Goal: Use online tool/utility

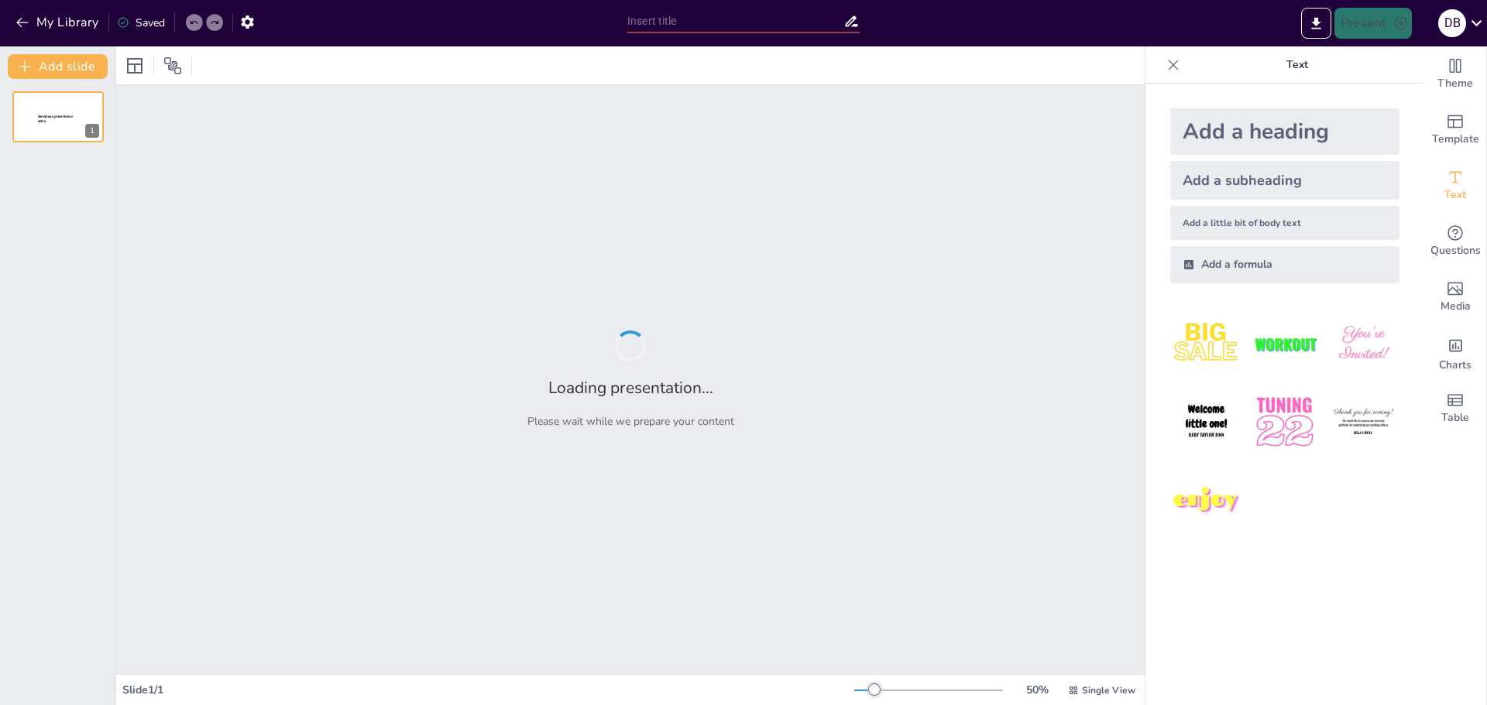
type input "Imported manual pizarra quicknote.pptx"
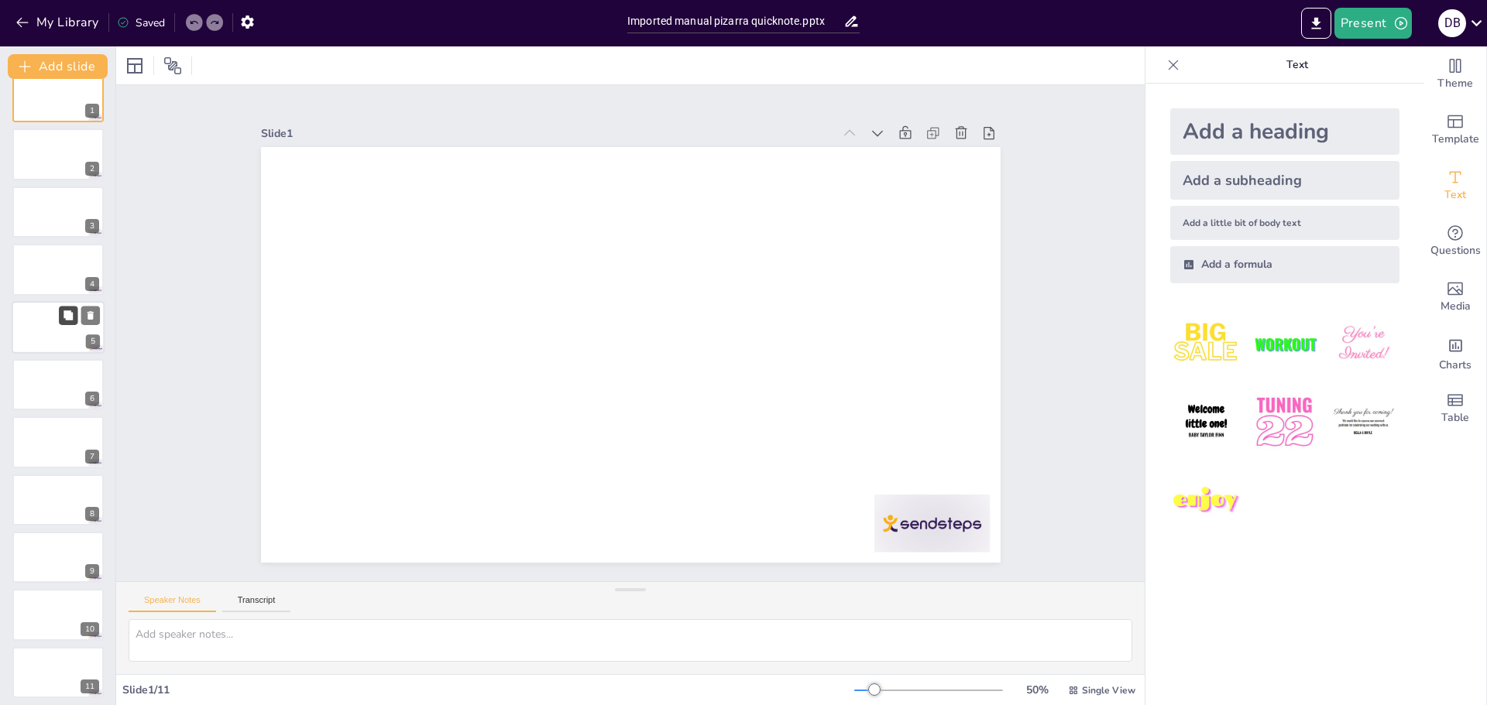
scroll to position [26, 0]
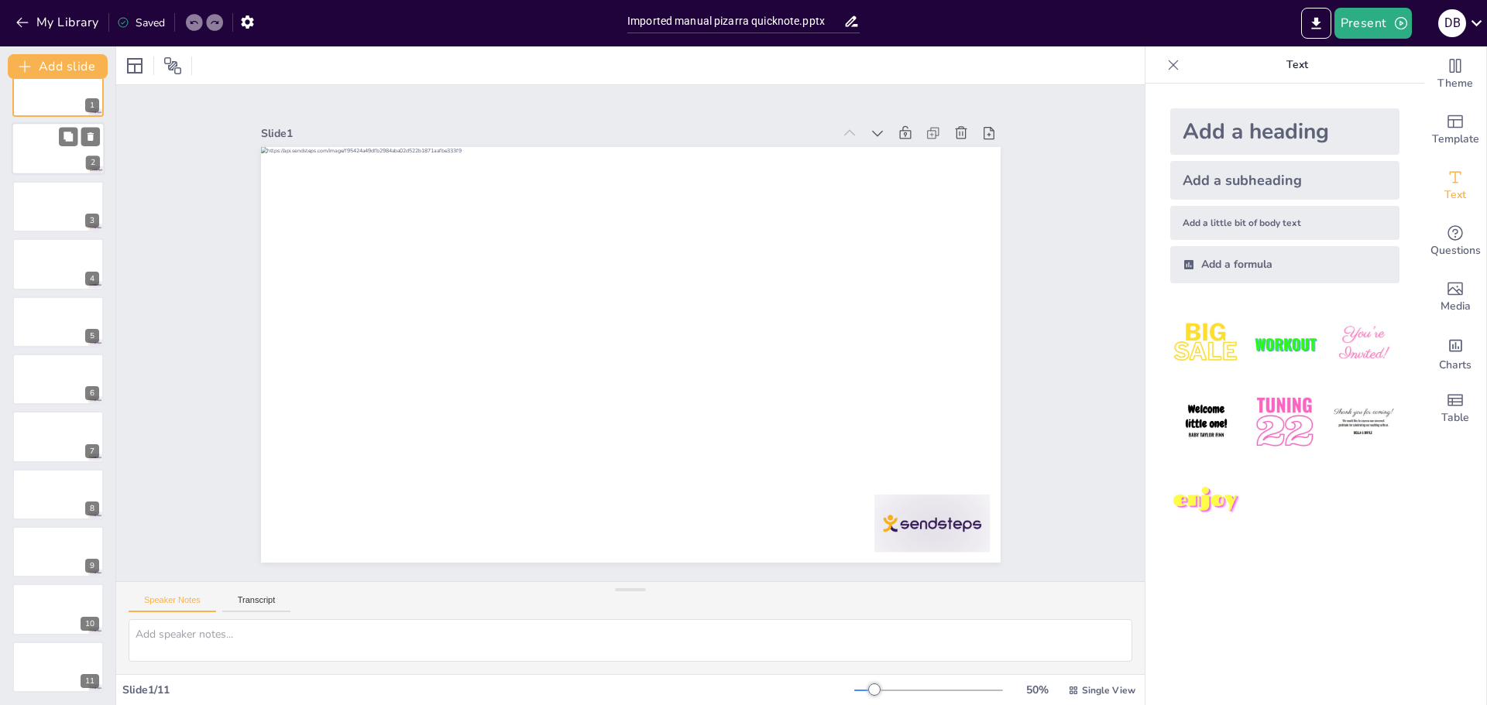
click at [63, 167] on div at bounding box center [58, 149] width 93 height 53
click at [53, 240] on div at bounding box center [57, 263] width 91 height 51
click at [47, 676] on div at bounding box center [58, 667] width 93 height 53
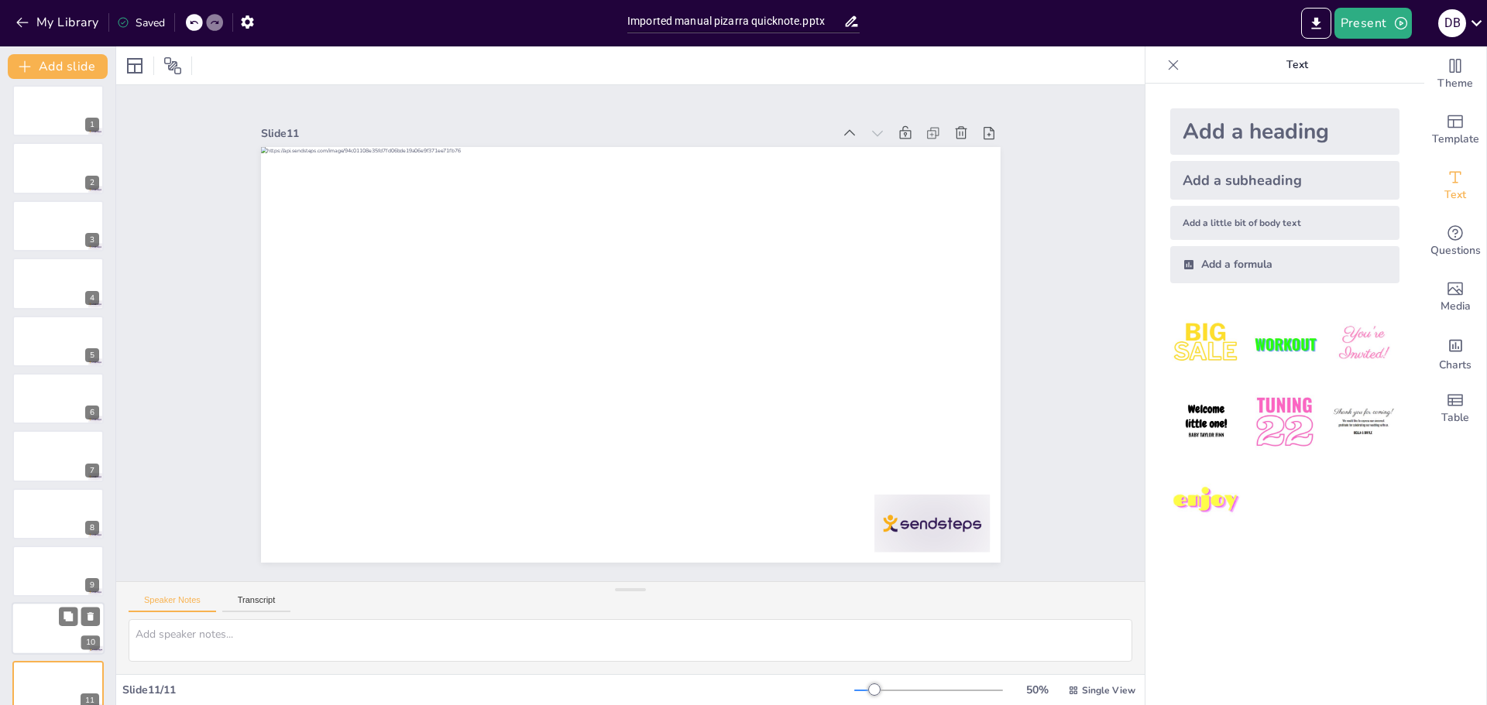
scroll to position [0, 0]
click at [63, 115] on div at bounding box center [58, 117] width 93 height 53
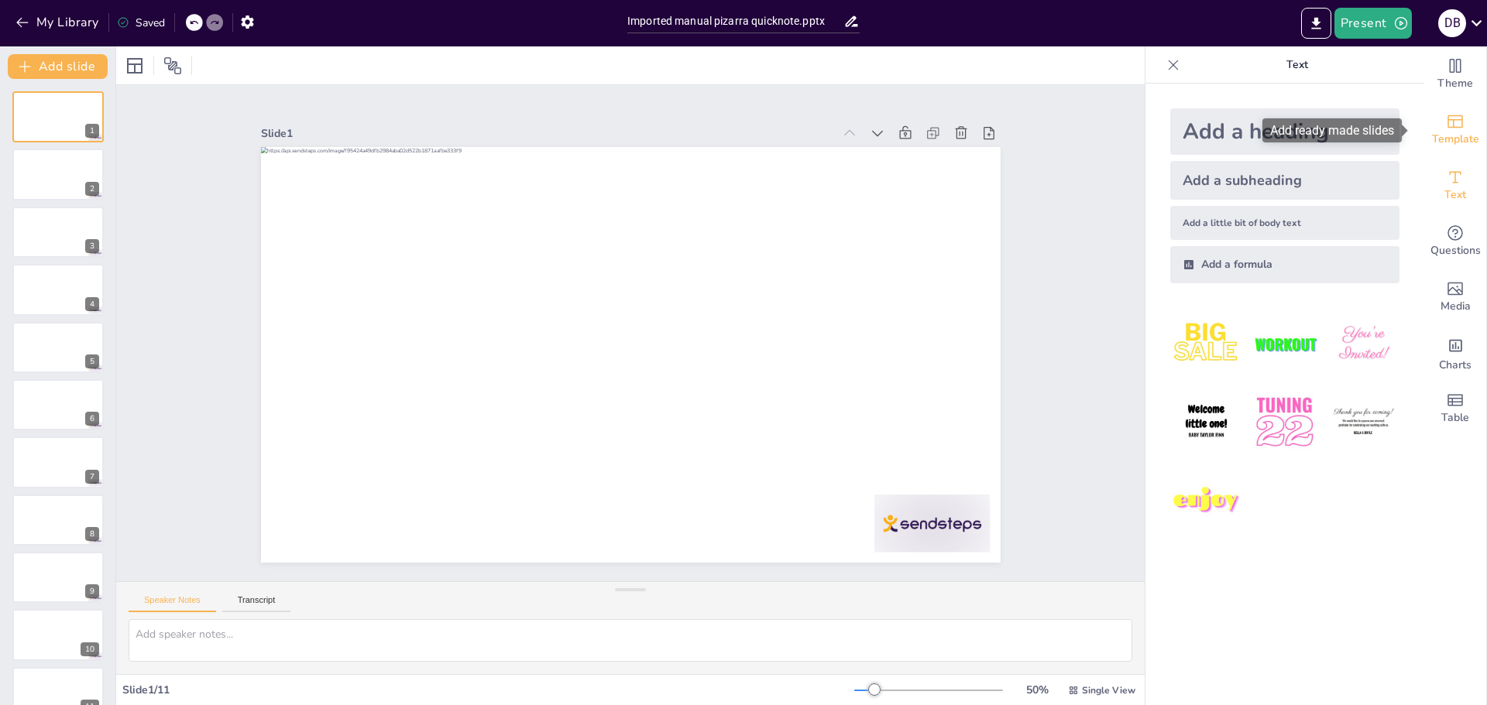
click at [1446, 125] on icon "Add ready made slides" at bounding box center [1455, 121] width 19 height 19
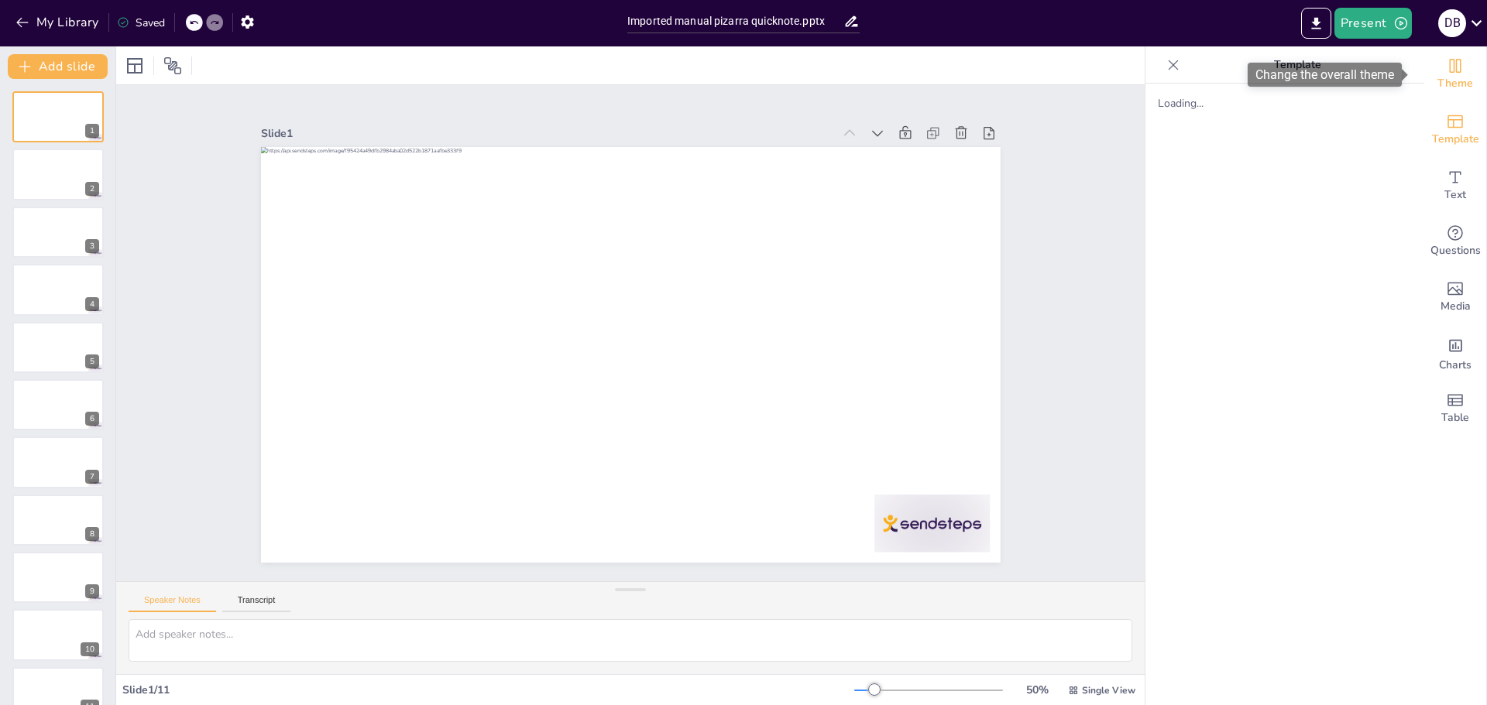
click at [1448, 84] on span "Theme" at bounding box center [1455, 83] width 36 height 17
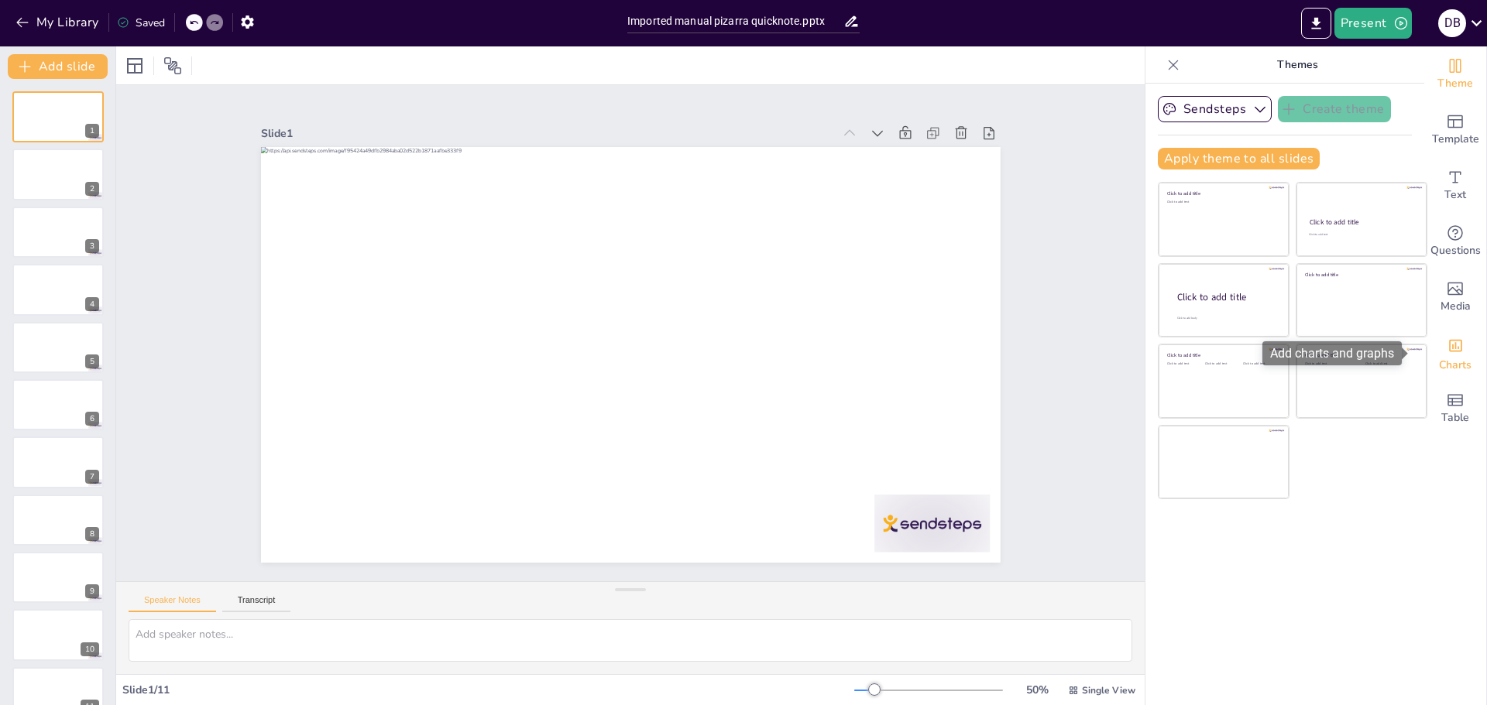
click at [1424, 349] on div "Charts" at bounding box center [1455, 353] width 62 height 56
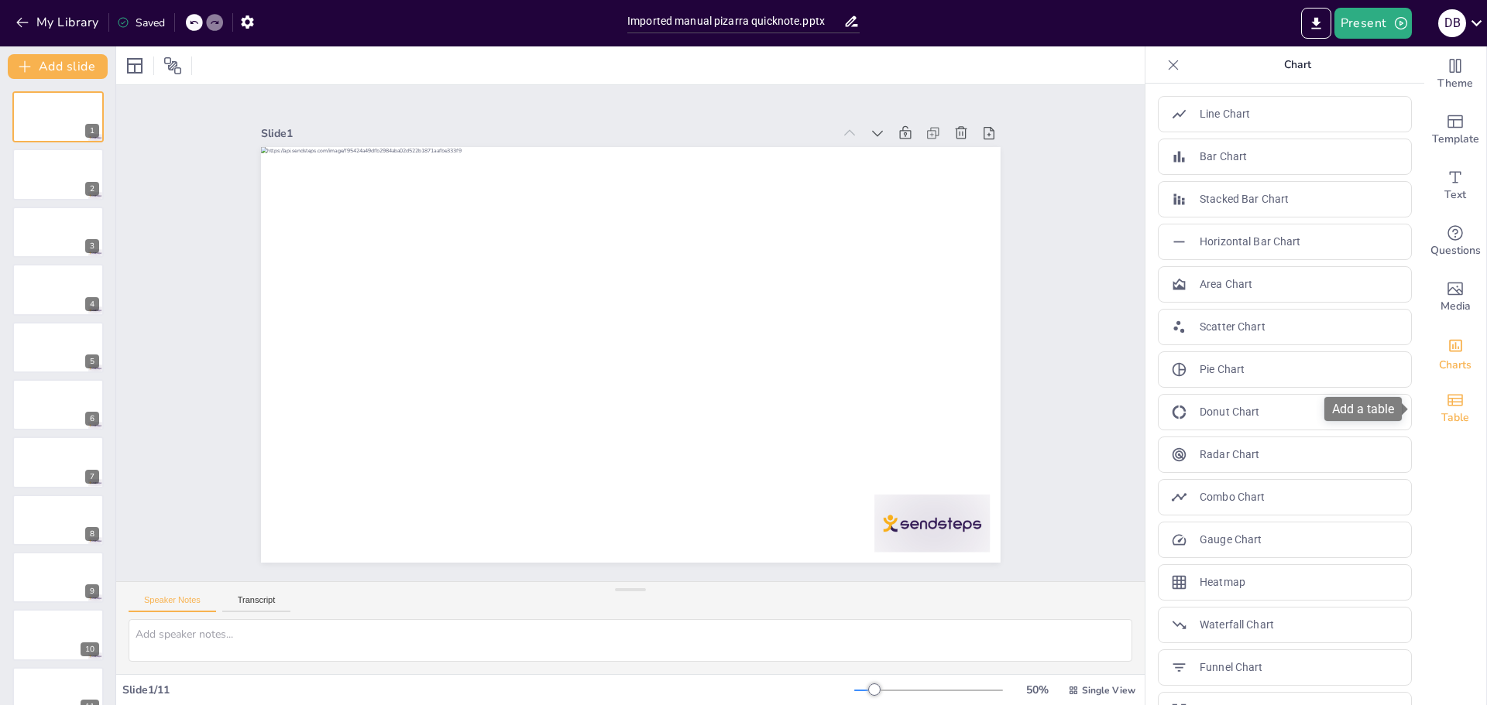
click at [1442, 389] on div "Table" at bounding box center [1455, 409] width 62 height 56
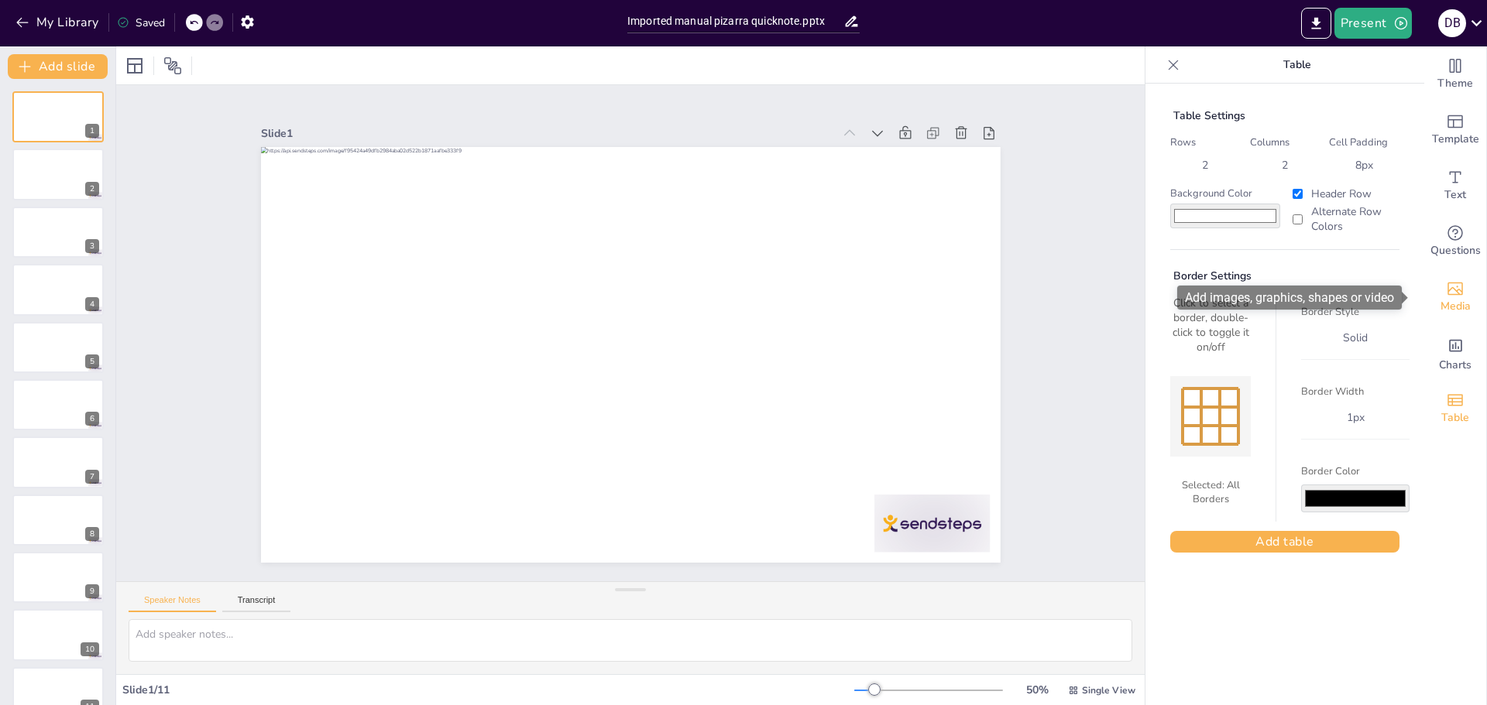
click at [1452, 304] on span "Media" at bounding box center [1455, 306] width 30 height 17
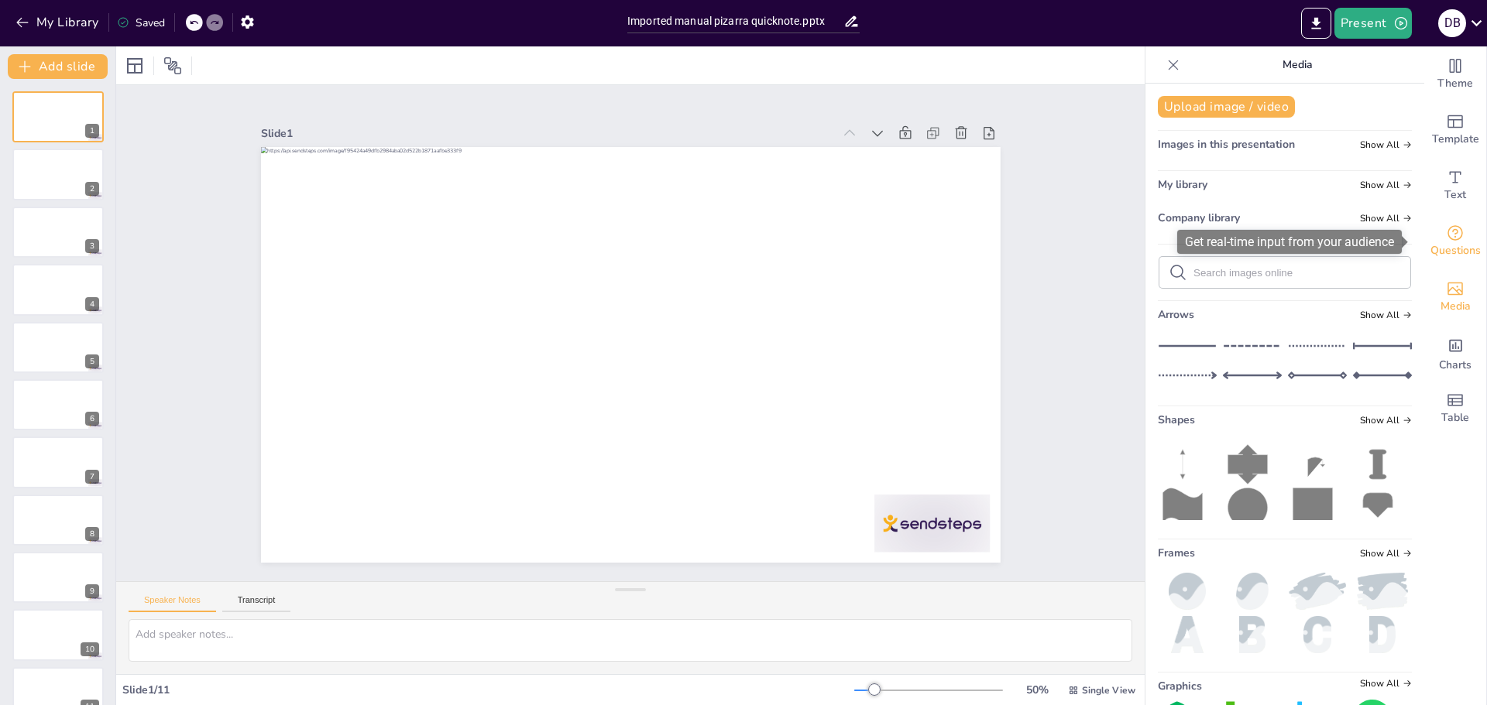
click at [1457, 249] on span "Questions" at bounding box center [1455, 250] width 50 height 17
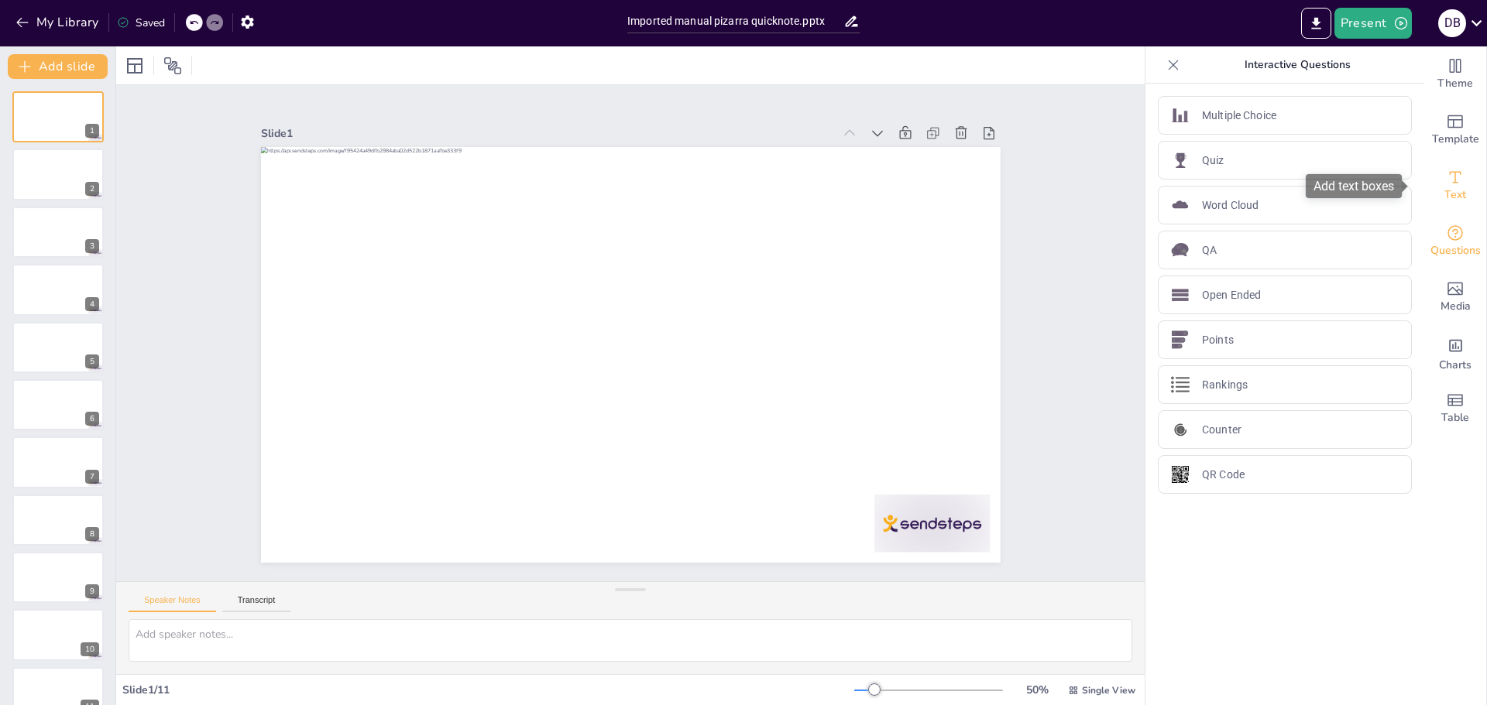
click at [1458, 211] on div "Text" at bounding box center [1455, 186] width 62 height 56
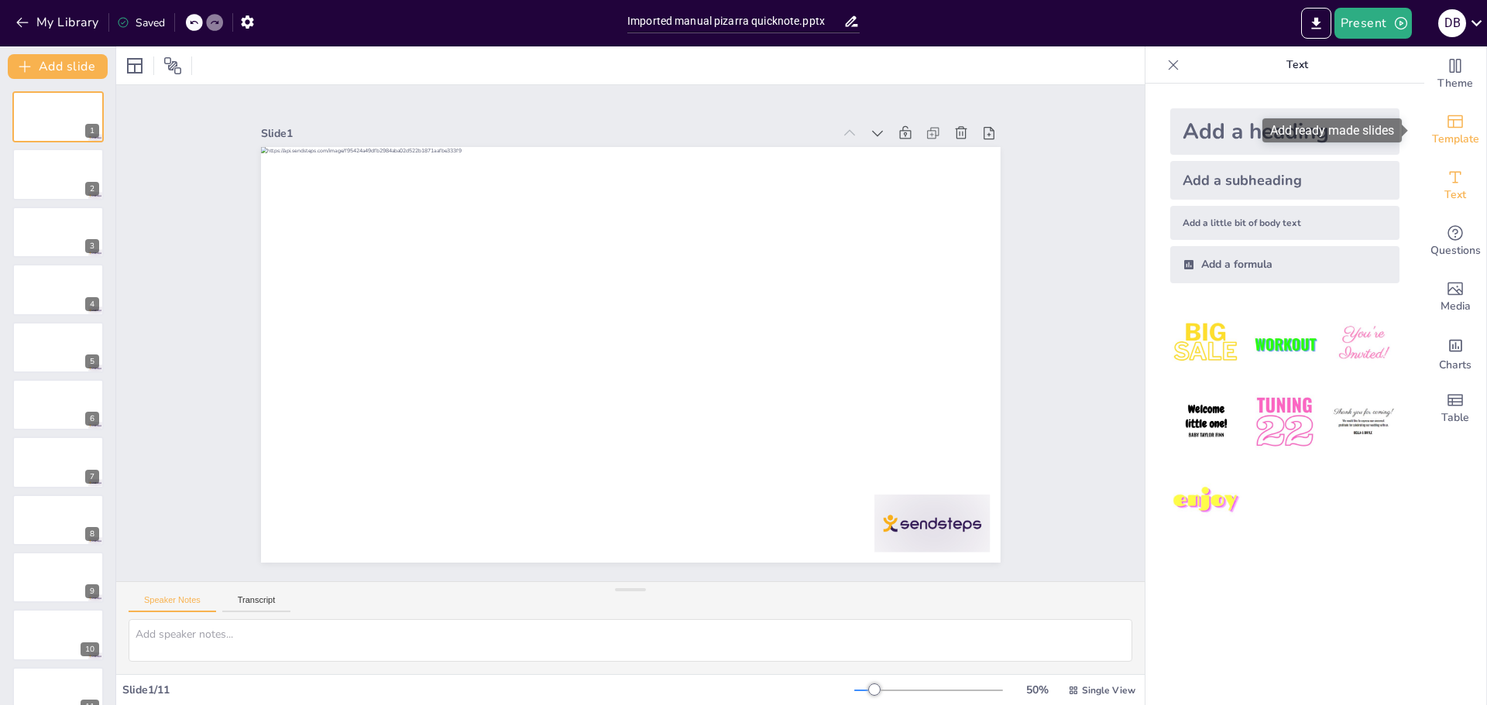
click at [1447, 152] on div "Template" at bounding box center [1455, 130] width 62 height 56
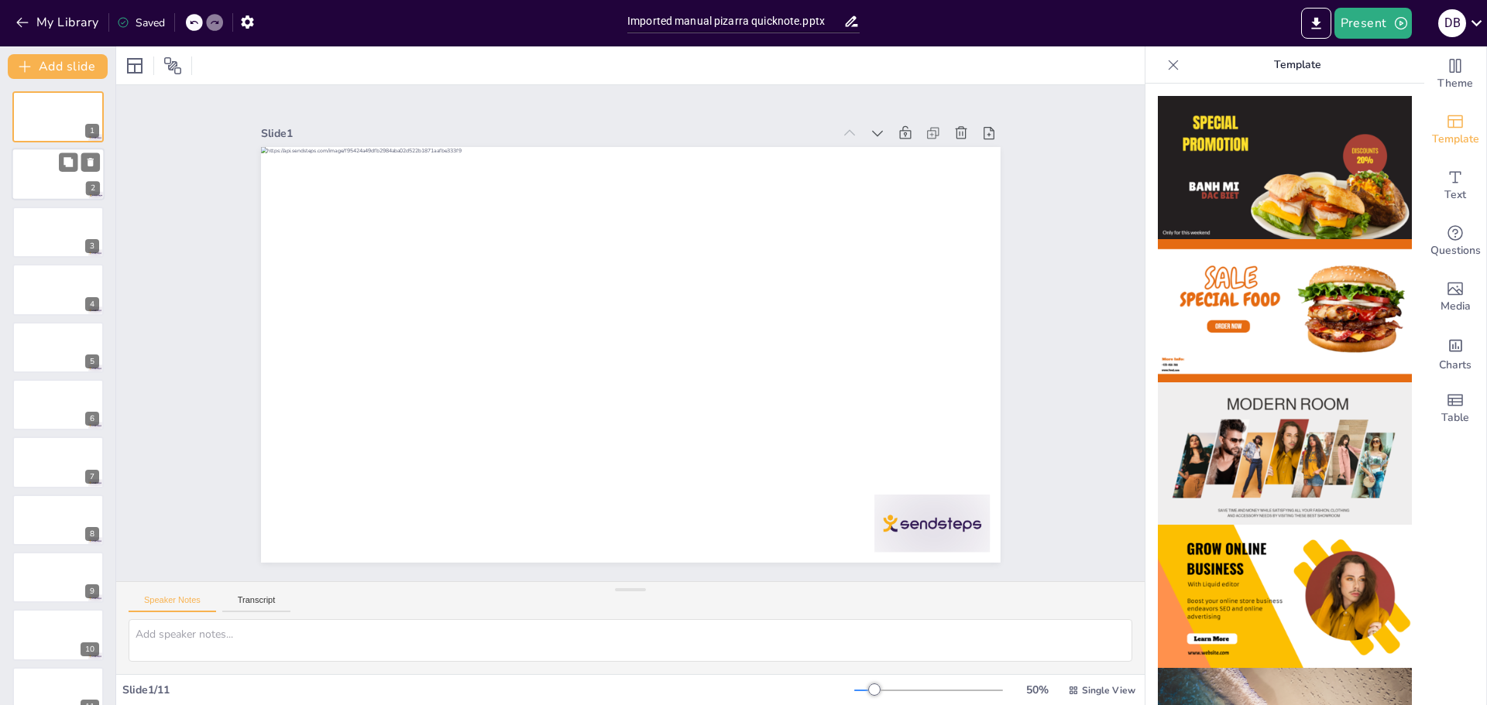
scroll to position [26, 0]
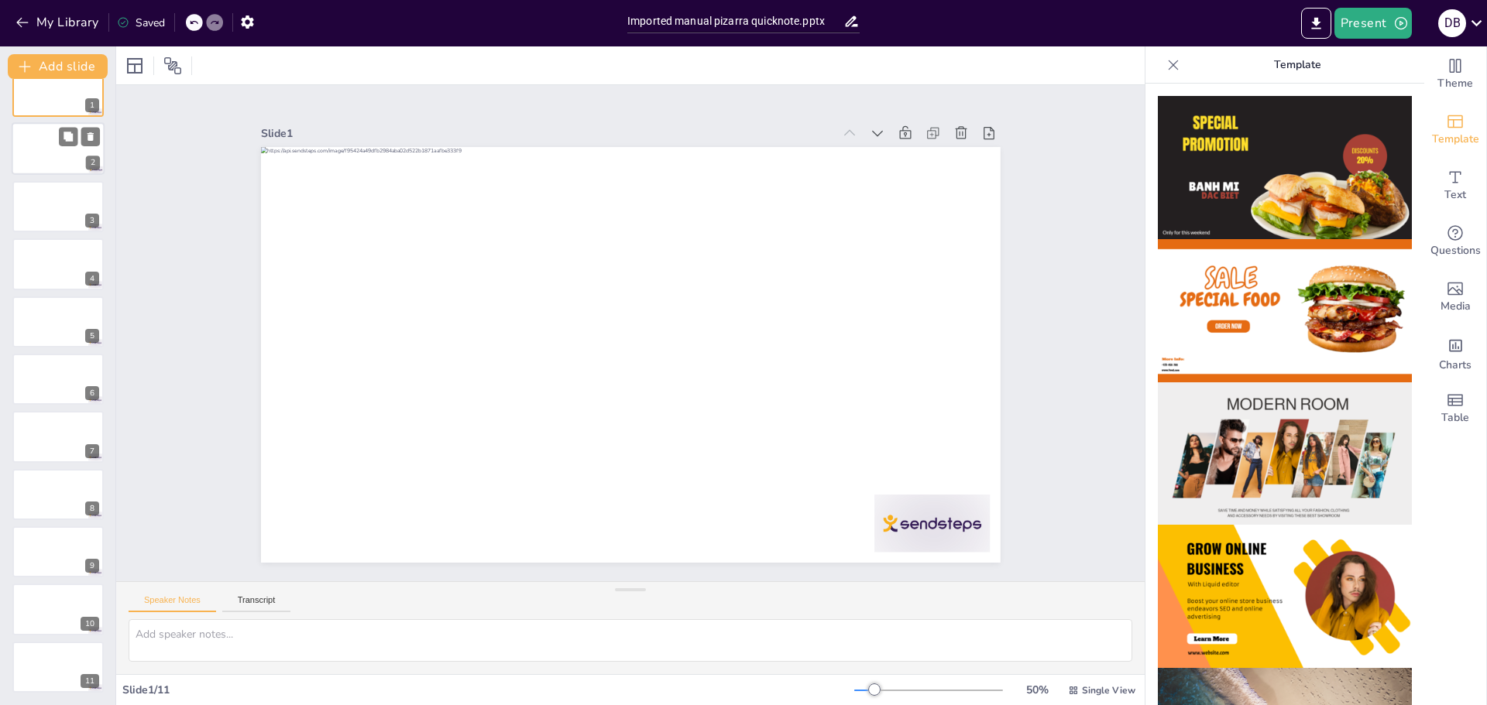
click at [53, 170] on div at bounding box center [58, 149] width 93 height 53
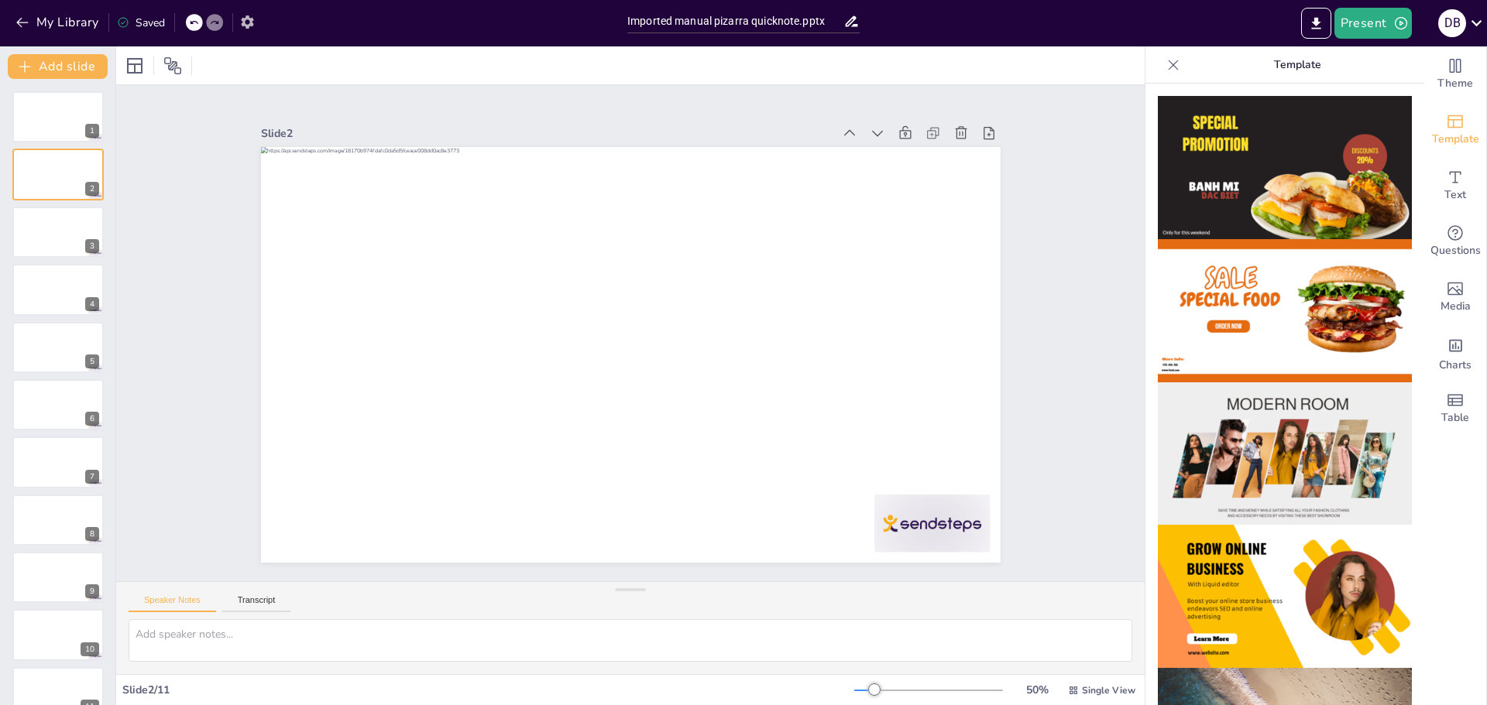
click at [249, 33] on button "button" at bounding box center [247, 22] width 29 height 28
